Goal: Task Accomplishment & Management: Use online tool/utility

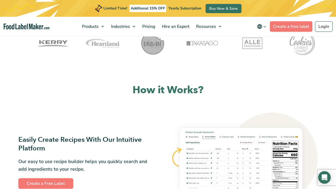
scroll to position [203, 0]
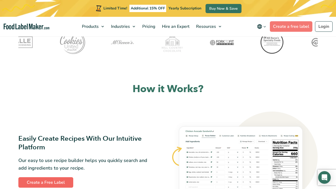
click at [32, 182] on link "Create a Free Label" at bounding box center [45, 182] width 55 height 11
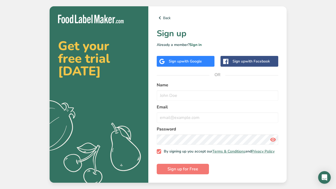
click at [188, 63] on div "Sign up with Google" at bounding box center [185, 62] width 33 height 6
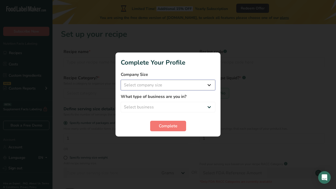
select select "3"
click at [161, 126] on span "Complete" at bounding box center [168, 126] width 19 height 6
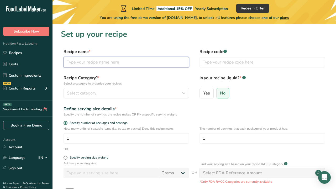
click at [106, 64] on input "text" at bounding box center [127, 62] width 126 height 11
type input "Chocolate Chip Cookies"
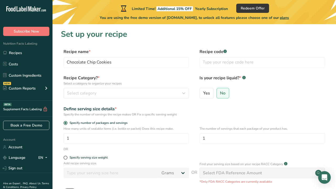
click at [146, 71] on form "Recipe name * Chocolate Chip Cookies Recipe code .a-a{fill:#347362;}.b-a{fill:#…" at bounding box center [194, 137] width 267 height 176
click at [232, 65] on input "text" at bounding box center [263, 62] width 126 height 11
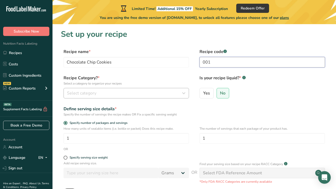
type input "001"
click at [97, 91] on div "Select category" at bounding box center [125, 93] width 116 height 6
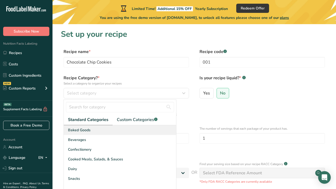
click at [101, 126] on div "Baked Goods" at bounding box center [120, 130] width 112 height 10
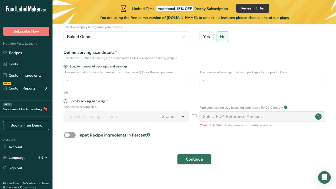
scroll to position [57, 0]
click at [65, 101] on span at bounding box center [66, 101] width 4 height 4
click at [65, 101] on input "Specify serving size weight" at bounding box center [65, 100] width 3 height 3
radio input "true"
radio input "false"
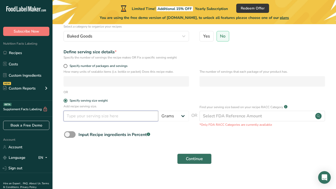
click at [76, 120] on input "number" at bounding box center [111, 116] width 95 height 11
type input "125"
click at [169, 96] on form "Recipe name * Chocolate Chip Cookies Recipe code .a-a{fill:#347362;}.b-a{fill:#…" at bounding box center [194, 80] width 267 height 176
click at [188, 158] on span "Continue" at bounding box center [194, 159] width 17 height 6
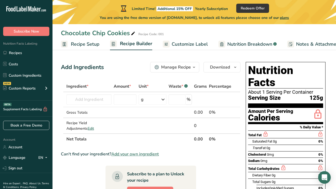
scroll to position [9, 0]
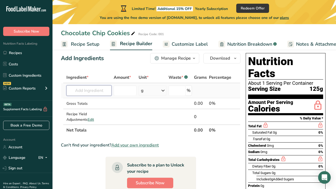
click at [95, 88] on input "text" at bounding box center [88, 90] width 45 height 11
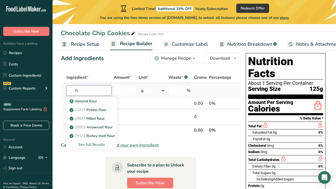
type input "f"
type input "wheat flour"
click at [99, 100] on p "20082 Wheat flour, white, all-purpose, self-rising, enriched" at bounding box center [123, 101] width 104 height 6
type input "Wheat flour, white, all-purpose, self-rising, enriched"
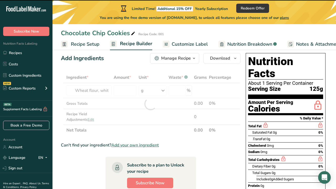
type input "0"
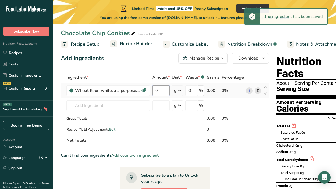
click at [163, 90] on input "0" at bounding box center [160, 90] width 17 height 11
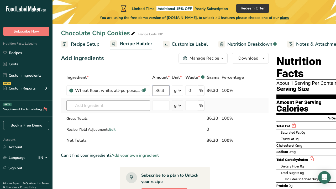
type input "36.3"
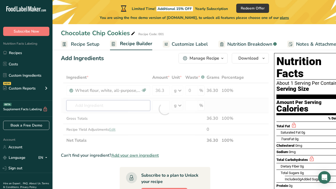
click at [104, 105] on div "Ingredient * Amount * Unit * Waste * .a-a{fill:#347362;}.b-a{fill:#fff;} Grams …" at bounding box center [165, 109] width 208 height 74
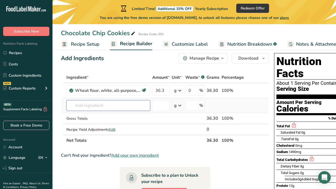
click at [99, 106] on input "text" at bounding box center [108, 105] width 84 height 11
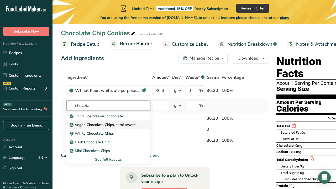
type input "chocola"
click at [115, 123] on p "Vegan Chocolate Chips, semi-sweet" at bounding box center [103, 125] width 65 height 6
type input "Vegan Chocolate Chips, semi-sweet"
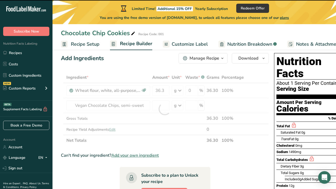
type input "0"
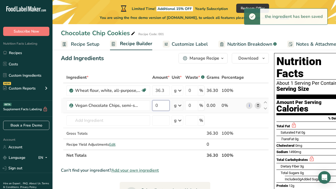
click at [158, 103] on input "0" at bounding box center [160, 105] width 17 height 11
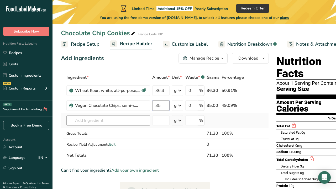
type input "35"
click at [110, 121] on div "Ingredient * Amount * Unit * Waste * .a-a{fill:#347362;}.b-a{fill:#fff;} Grams …" at bounding box center [165, 116] width 208 height 89
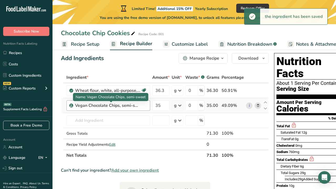
click at [113, 108] on div "Vegan Chocolate Chips, semi-sweet" at bounding box center [108, 105] width 66 height 6
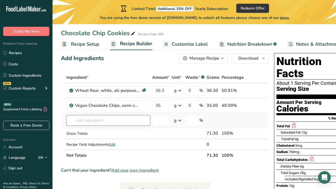
click at [103, 118] on input "text" at bounding box center [108, 120] width 84 height 11
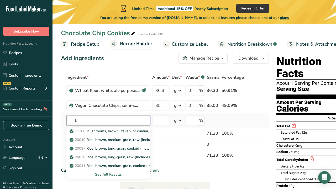
type input "b"
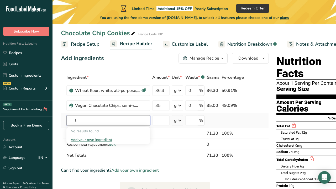
type input "l"
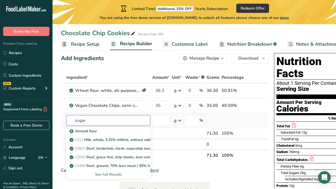
type input "sugar"
click at [106, 174] on div "See full Results" at bounding box center [108, 175] width 75 height 6
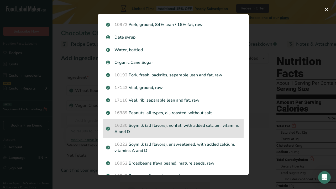
scroll to position [515, 0]
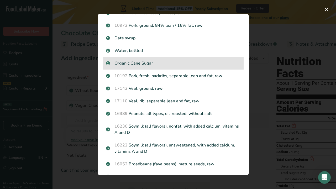
click at [155, 64] on p "Organic Cane Sugar" at bounding box center [173, 63] width 134 height 6
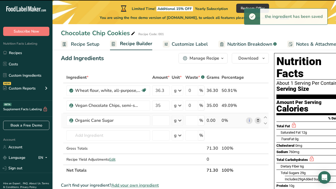
type input "0"
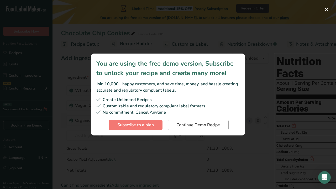
click at [175, 127] on button "Continue Demo Recipe" at bounding box center [198, 125] width 61 height 11
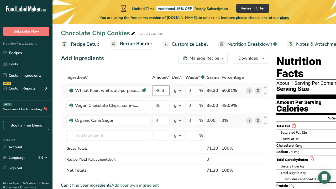
click at [166, 90] on input "36.3" at bounding box center [160, 90] width 17 height 11
type input "36"
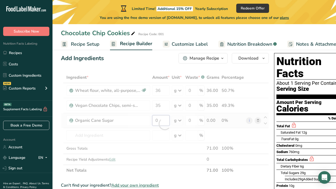
click at [160, 120] on div "Ingredient * Amount * Unit * Waste * .a-a{fill:#347362;}.b-a{fill:#fff;} Grams …" at bounding box center [165, 124] width 208 height 104
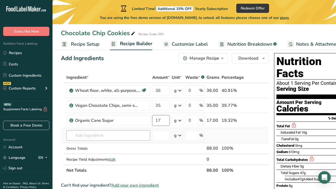
type input "17"
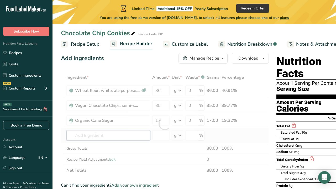
click at [106, 135] on div "Ingredient * Amount * Unit * Waste * .a-a{fill:#347362;}.b-a{fill:#fff;} Grams …" at bounding box center [165, 124] width 208 height 104
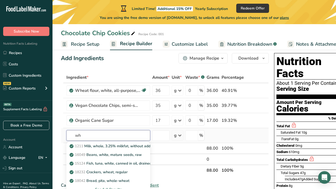
type input "w"
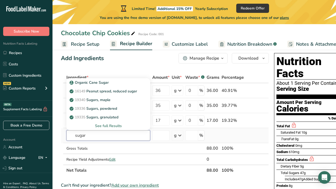
type input "sugar"
click at [117, 125] on div "See full Results" at bounding box center [108, 126] width 75 height 6
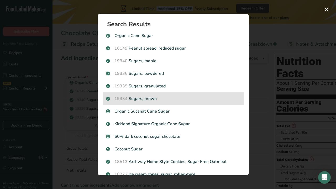
click at [172, 96] on p "19334 Sugars, brown" at bounding box center [173, 99] width 134 height 6
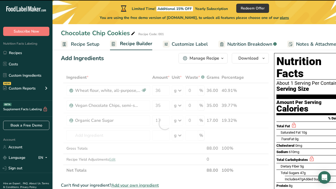
type input "0"
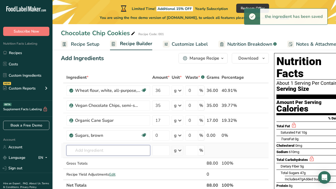
click at [118, 149] on input "text" at bounding box center [108, 150] width 84 height 11
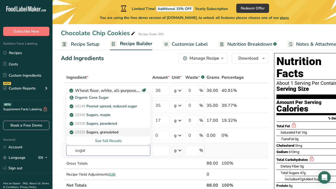
type input "sugar"
click at [115, 134] on p "19335 Sugars, granulated" at bounding box center [95, 132] width 48 height 6
type input "Sugars, granulated"
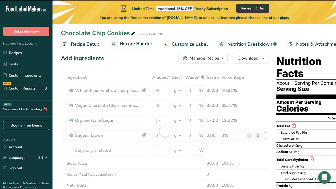
type input "0"
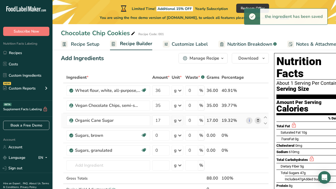
click at [258, 120] on icon at bounding box center [258, 121] width 4 height 6
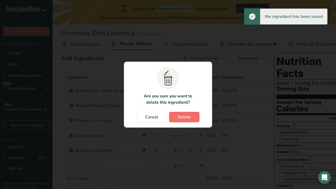
click at [193, 120] on button "Delete" at bounding box center [184, 117] width 30 height 11
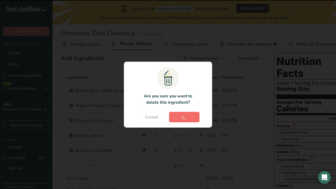
type input "0"
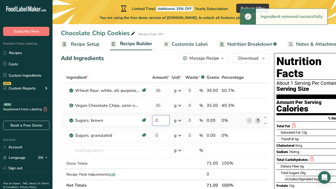
click at [162, 123] on input "0" at bounding box center [160, 120] width 17 height 11
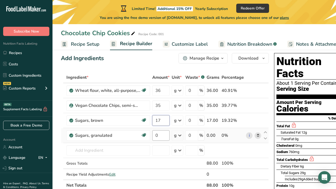
type input "17"
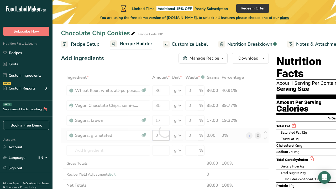
click at [162, 133] on div "Ingredient * Amount * Unit * Waste * .a-a{fill:#347362;}.b-a{fill:#fff;} Grams …" at bounding box center [165, 131] width 208 height 119
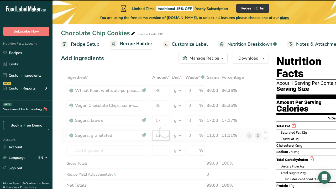
type input "0"
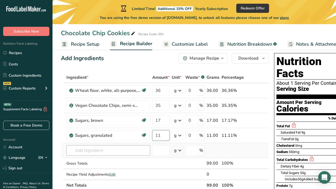
type input "11"
click at [132, 148] on div "Ingredient * Amount * Unit * Waste * .a-a{fill:#347362;}.b-a{fill:#fff;} Grams …" at bounding box center [165, 131] width 208 height 119
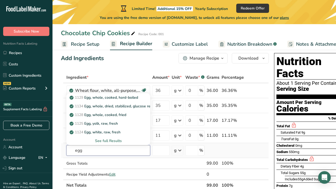
type input "egg"
click at [120, 141] on div "See full Results" at bounding box center [108, 141] width 75 height 6
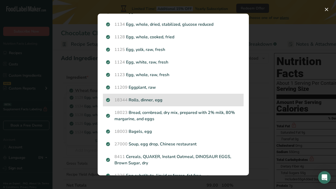
scroll to position [17, 0]
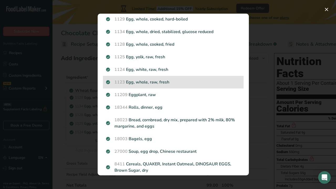
click at [165, 84] on p "1123 Egg, whole, raw, fresh" at bounding box center [173, 82] width 134 height 6
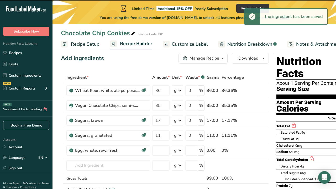
type input "0"
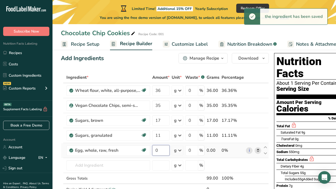
click at [160, 149] on input "0" at bounding box center [160, 150] width 17 height 11
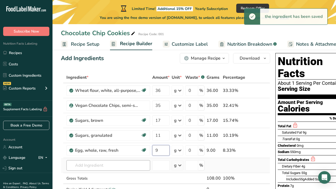
type input "9"
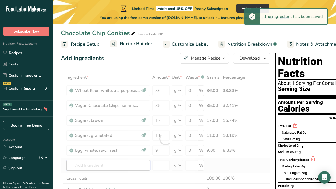
click at [115, 167] on div "Ingredient * Amount * Unit * Waste * .a-a{fill:#347362;}.b-a{fill:#fff;} Grams …" at bounding box center [165, 139] width 209 height 134
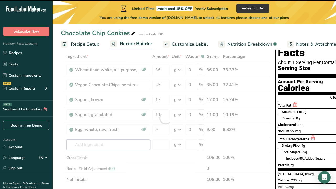
scroll to position [35, 0]
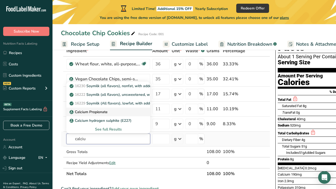
type input "calciu"
click at [115, 111] on div "Calcium Propionate" at bounding box center [104, 112] width 67 height 6
type input "Calcium Propionate"
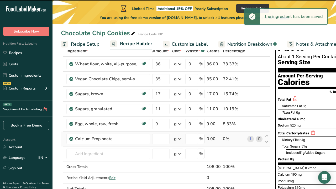
type input "0"
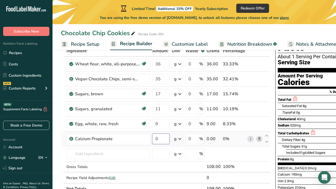
click at [163, 139] on input "0" at bounding box center [160, 139] width 17 height 11
type input "1"
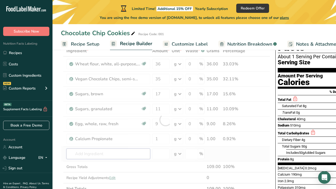
click at [106, 155] on div "Ingredient * Amount * Unit * Waste * .a-a{fill:#347362;}.b-a{fill:#fff;} Grams …" at bounding box center [165, 119] width 209 height 149
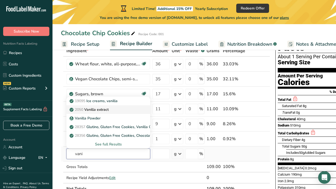
type input "vani"
click at [113, 109] on div "2050 Vanilla extract" at bounding box center [104, 110] width 67 height 6
type input "Vanilla extract"
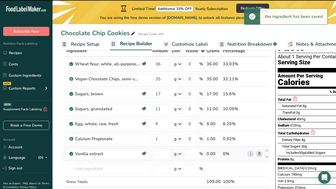
type input "0"
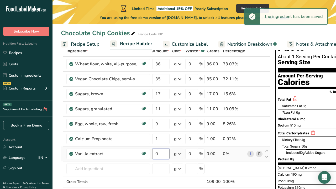
click at [164, 152] on input "0" at bounding box center [160, 154] width 17 height 11
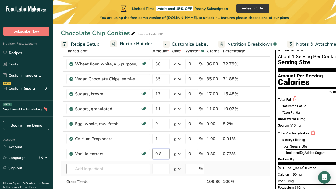
type input "0.8"
click at [106, 170] on div "Ingredient * Amount * Unit * Waste * .a-a{fill:#347362;}.b-a{fill:#fff;} Grams …" at bounding box center [165, 127] width 209 height 164
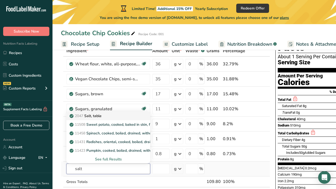
type input "salt"
click at [115, 117] on div "2047 Salt, table" at bounding box center [104, 116] width 67 height 6
type input "Salt, table"
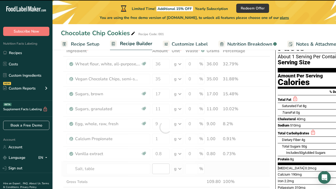
type input "0"
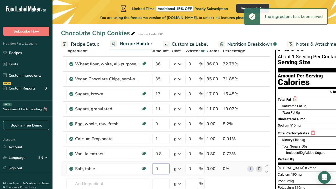
click at [163, 169] on input "0" at bounding box center [160, 169] width 17 height 11
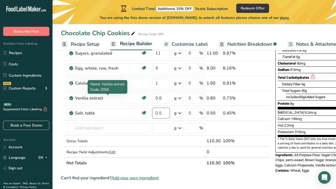
scroll to position [94, 0]
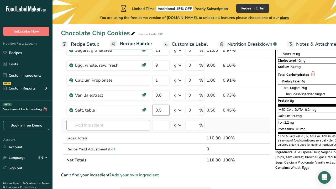
type input "0.5"
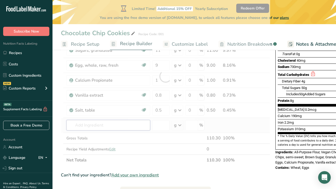
click at [110, 126] on div "Ingredient * Amount * Unit * Waste * .a-a{fill:#347362;}.b-a{fill:#fff;} Grams …" at bounding box center [165, 76] width 209 height 179
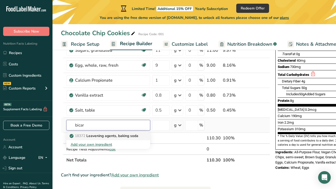
type input "bicar"
click at [105, 138] on p "18372 Leavening agents, baking soda" at bounding box center [105, 136] width 68 height 6
type input "Leavening agents, baking soda"
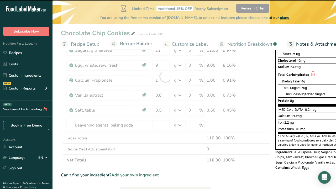
type input "0"
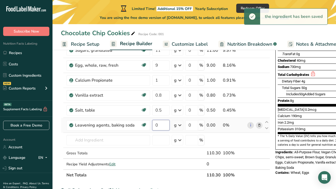
click at [165, 125] on input "0" at bounding box center [160, 125] width 17 height 11
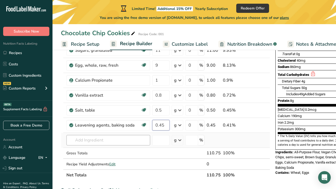
type input "0.45"
click at [113, 143] on div "Ingredient * Amount * Unit * Waste * .a-a{fill:#347362;}.b-a{fill:#fff;} Grams …" at bounding box center [165, 84] width 209 height 194
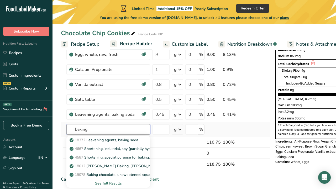
scroll to position [105, 0]
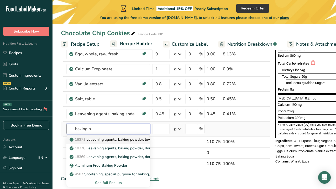
type input "baking p"
click at [133, 142] on p "18371 Leavening agents, baking powder, low-sodium" at bounding box center [118, 140] width 94 height 6
type input "Leavening agents, baking powder, low-sodium"
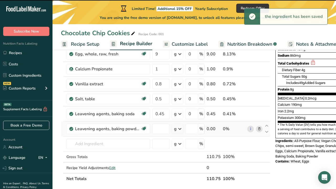
type input "0"
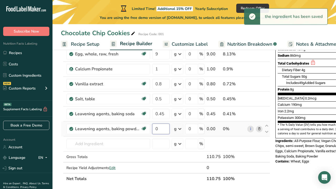
click at [165, 129] on input "0" at bounding box center [160, 129] width 17 height 11
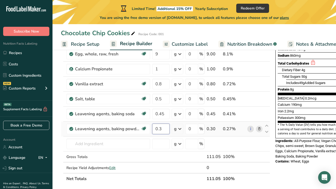
type input "0.3"
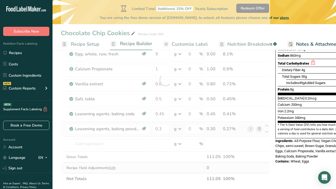
click at [155, 167] on div "Ingredient * Amount * Unit * Waste * .a-a{fill:#347362;}.b-a{fill:#fff;} Grams …" at bounding box center [165, 80] width 209 height 209
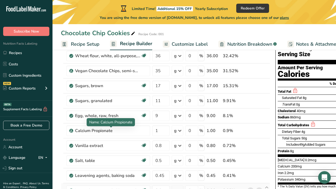
scroll to position [39, 0]
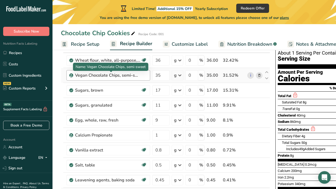
click at [139, 79] on div "Vegan Chocolate Chips, semi-sweet" at bounding box center [108, 75] width 84 height 11
click at [117, 76] on div "Vegan Chocolate Chips, semi-sweet" at bounding box center [108, 75] width 66 height 6
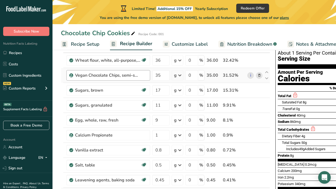
click at [117, 76] on div "Vegan Chocolate Chips, semi-sweet" at bounding box center [108, 75] width 66 height 6
click at [134, 76] on div "Vegan Chocolate Chips, semi-sweet" at bounding box center [108, 75] width 66 height 6
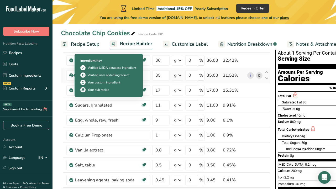
click at [71, 76] on icon at bounding box center [71, 75] width 3 height 5
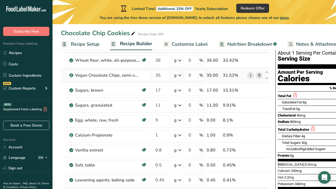
click at [250, 77] on link "i" at bounding box center [250, 75] width 7 height 7
click at [258, 73] on icon at bounding box center [260, 76] width 4 height 6
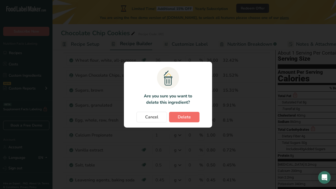
click at [180, 120] on span "Delete" at bounding box center [184, 117] width 13 height 6
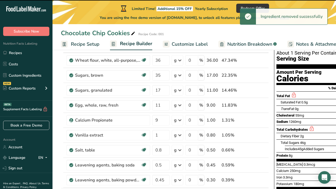
type input "17"
type input "11"
type input "9"
type input "1"
type input "0.8"
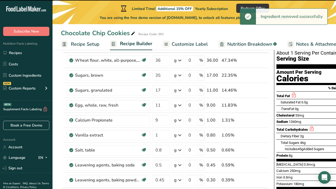
type input "0.5"
type input "0.45"
type input "0.3"
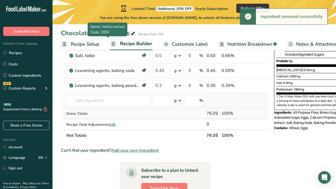
scroll to position [138, 0]
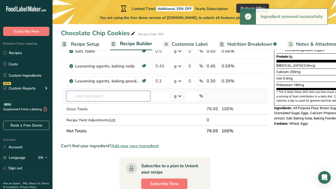
click at [108, 97] on input "text" at bounding box center [108, 96] width 84 height 11
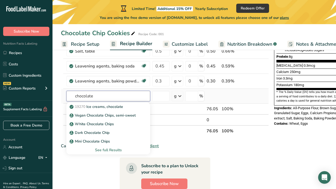
type input "chocolate"
click at [109, 150] on div "See full Results" at bounding box center [108, 150] width 75 height 6
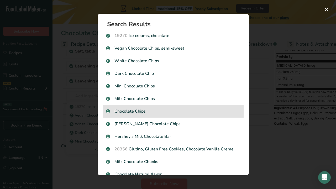
click at [157, 109] on p "Chocolate Chips" at bounding box center [173, 111] width 134 height 6
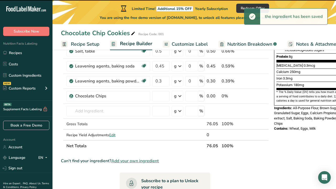
type input "0"
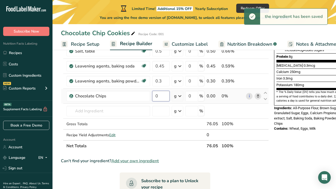
click at [161, 97] on input "0" at bounding box center [160, 96] width 17 height 11
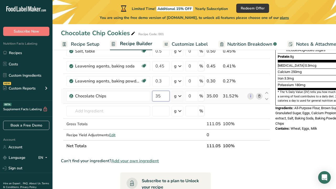
type input "35"
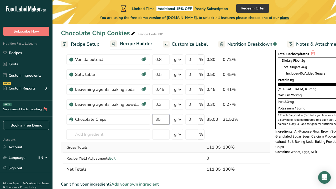
scroll to position [115, 0]
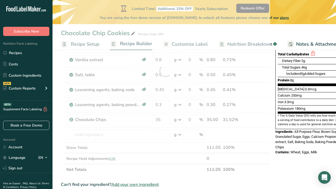
click at [288, 162] on div "Nutrition Facts About 1 Serving Per Container Serving Size 125g Amount Per Serv…" at bounding box center [315, 134] width 84 height 378
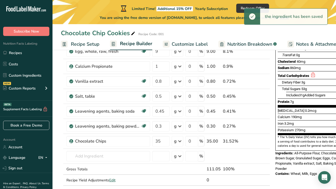
scroll to position [92, 0]
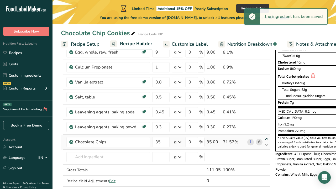
click at [266, 139] on icon at bounding box center [267, 139] width 6 height 4
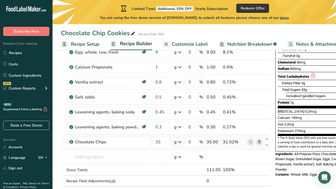
drag, startPoint x: 266, startPoint y: 139, endPoint x: 261, endPoint y: 136, distance: 6.4
click at [261, 136] on tr "Chocolate Chips 35 g Weight Units g kg mg See more Volume Units l Volume units …" at bounding box center [165, 142] width 209 height 15
click at [266, 138] on icon at bounding box center [267, 139] width 6 height 4
click at [267, 145] on icon at bounding box center [267, 145] width 6 height 4
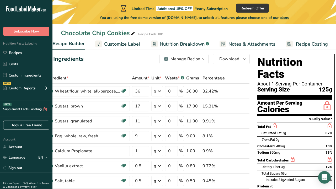
scroll to position [0, 0]
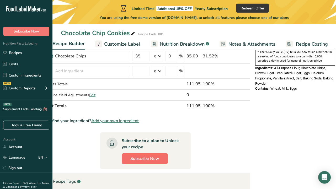
click at [143, 159] on span "Subscribe Now" at bounding box center [145, 159] width 29 height 6
